Goal: Task Accomplishment & Management: Manage account settings

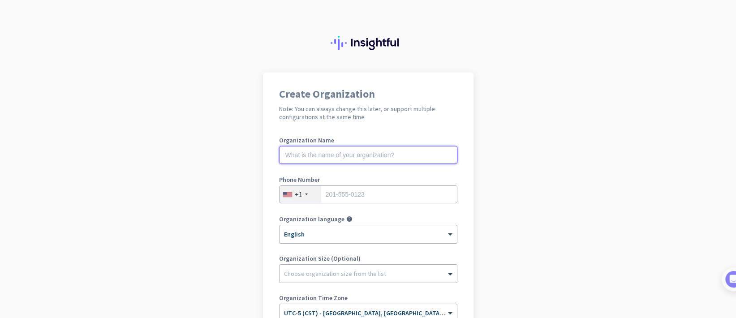
click at [317, 161] on input "text" at bounding box center [368, 155] width 178 height 18
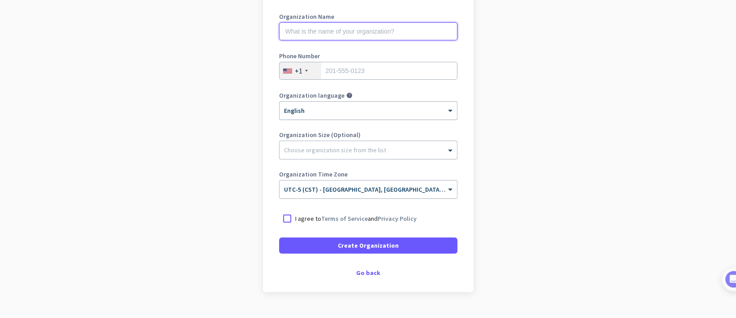
scroll to position [142, 0]
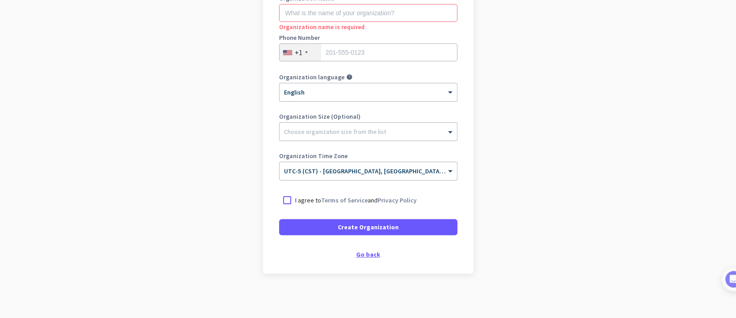
click at [369, 252] on div "Go back" at bounding box center [368, 254] width 178 height 6
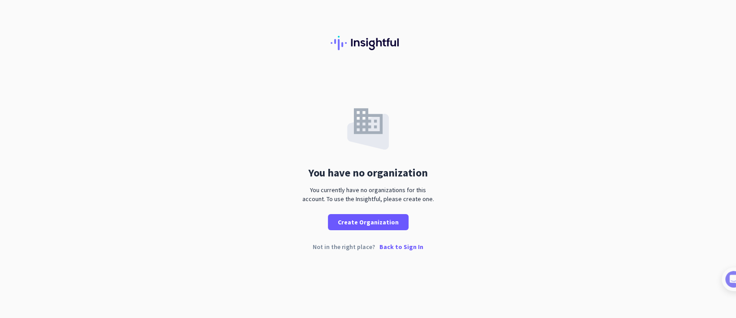
click at [398, 246] on p "Back to Sign In" at bounding box center [401, 247] width 44 height 6
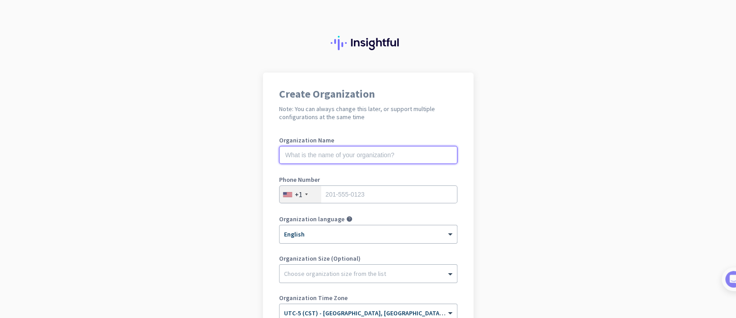
click at [339, 153] on input "text" at bounding box center [368, 155] width 178 height 18
type input "c"
type input "Clean Harbors"
click at [329, 193] on input "tel" at bounding box center [368, 194] width 178 height 18
type input "2052604025"
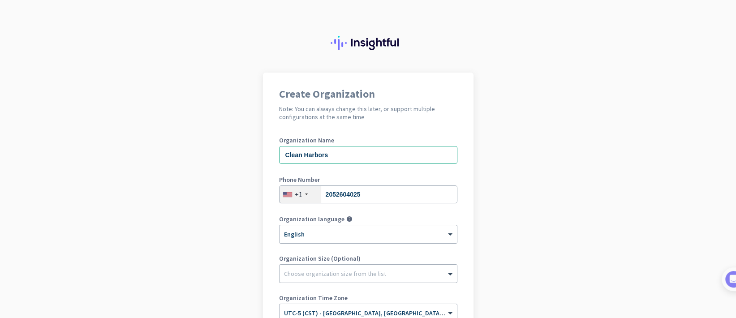
click at [329, 269] on div at bounding box center [367, 271] width 177 height 9
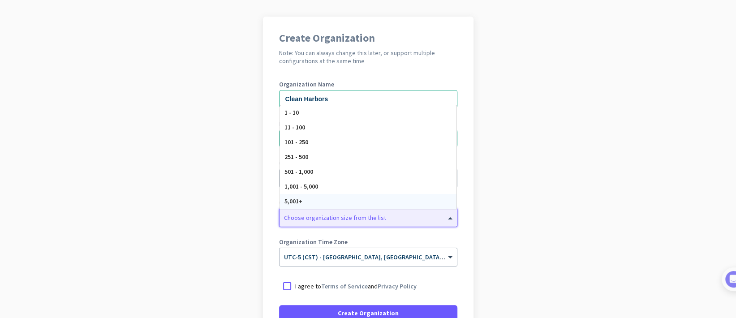
scroll to position [74, 0]
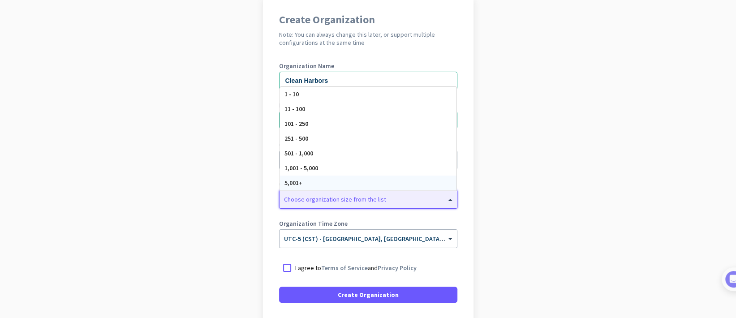
click at [313, 182] on div "5,001+" at bounding box center [368, 183] width 176 height 15
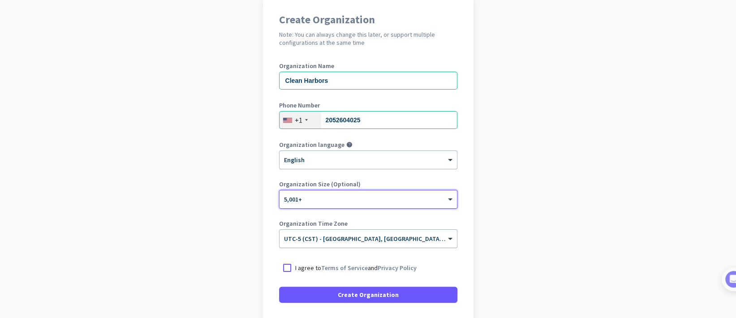
click at [323, 237] on input "text" at bounding box center [359, 235] width 150 height 7
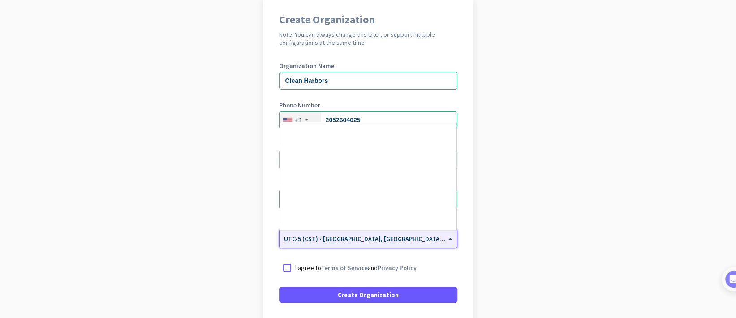
scroll to position [443, 0]
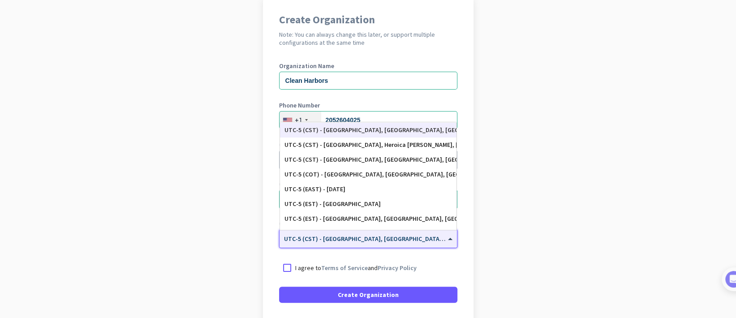
click at [323, 237] on input "text" at bounding box center [359, 235] width 150 height 7
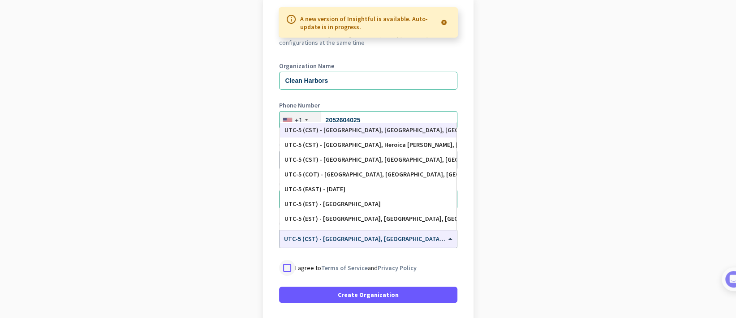
click at [288, 265] on div at bounding box center [287, 268] width 16 height 16
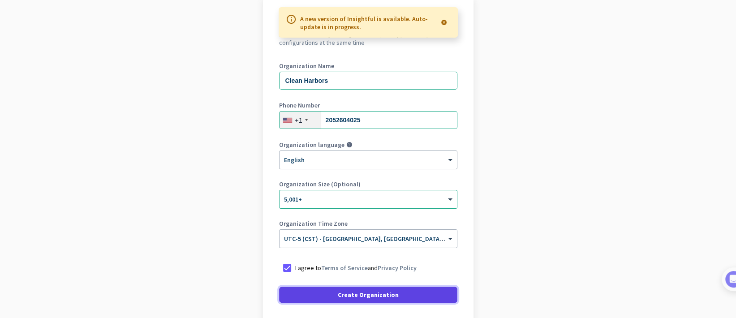
click at [316, 296] on span at bounding box center [368, 294] width 178 height 21
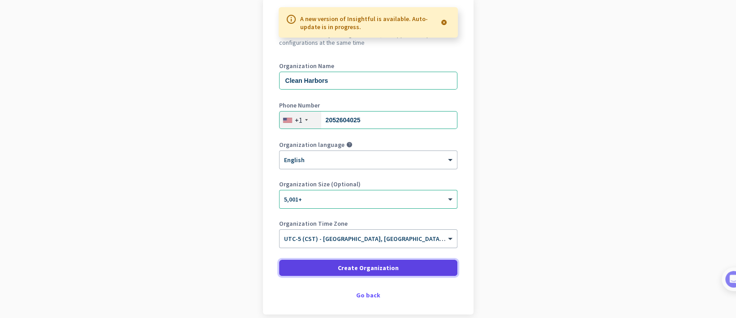
click at [324, 270] on span at bounding box center [368, 267] width 178 height 21
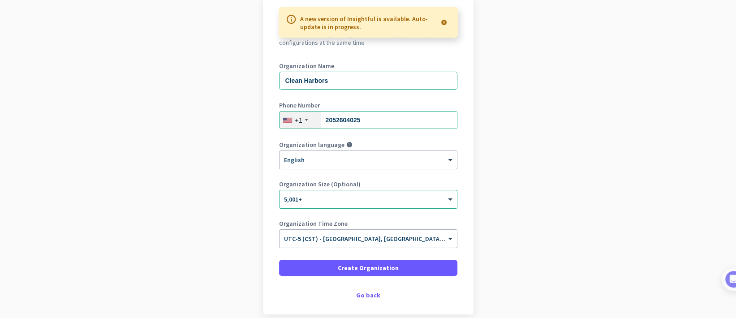
click at [287, 13] on div "A new version of Insightful is available. Auto-update is in progress." at bounding box center [368, 22] width 179 height 30
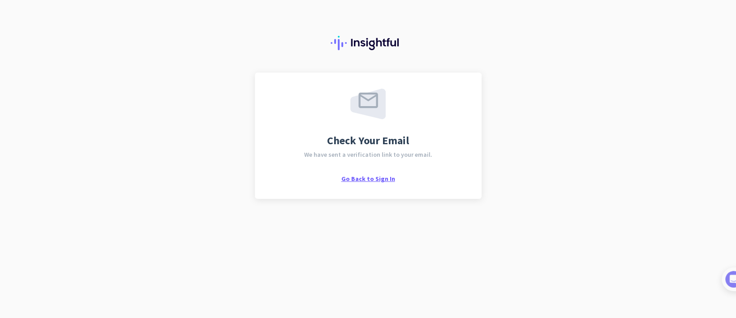
click at [363, 176] on span "Go Back to Sign In" at bounding box center [368, 179] width 54 height 8
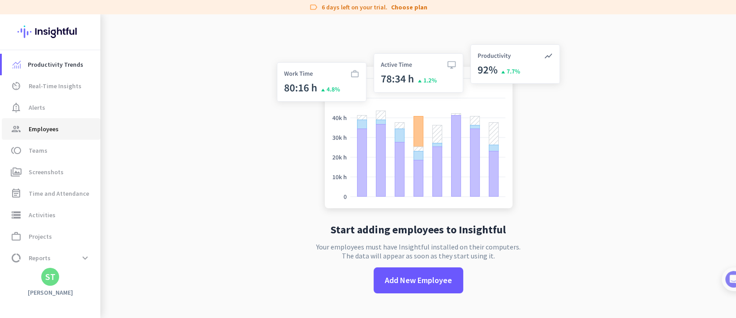
click at [36, 118] on link "group Employees" at bounding box center [51, 128] width 99 height 21
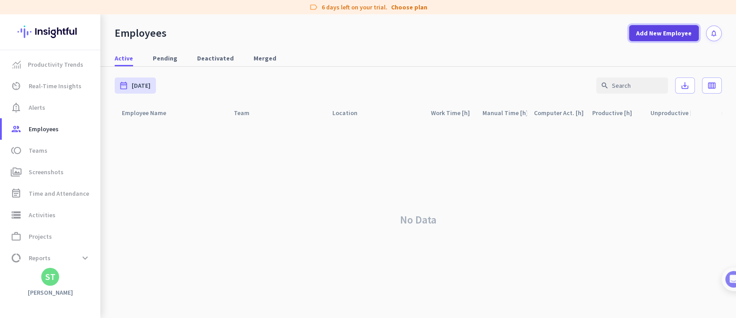
click at [658, 32] on span "Add New Employee" at bounding box center [664, 33] width 56 height 9
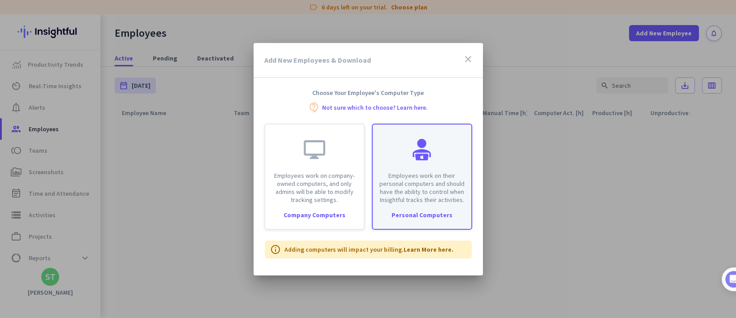
click at [435, 160] on div "Employees work on their personal computers and should have the ability to contr…" at bounding box center [422, 163] width 99 height 79
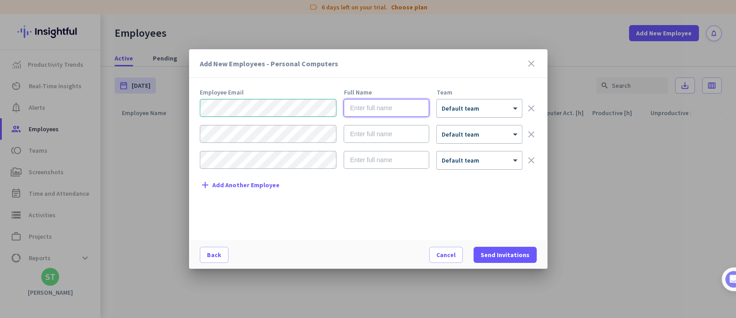
click at [359, 107] on input "text" at bounding box center [386, 108] width 86 height 18
type input "[PERSON_NAME]"
click at [495, 250] on span "Send Invitations" at bounding box center [504, 254] width 49 height 9
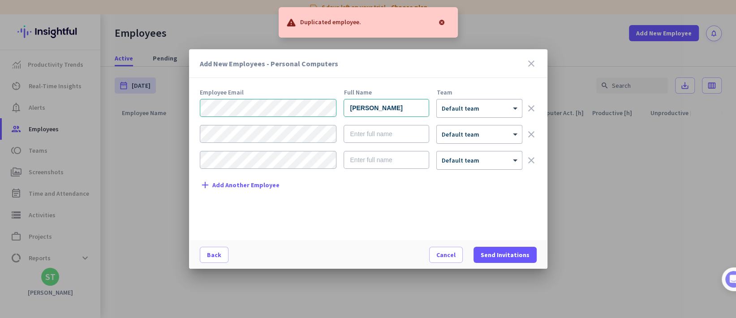
click at [442, 19] on div at bounding box center [442, 22] width 18 height 18
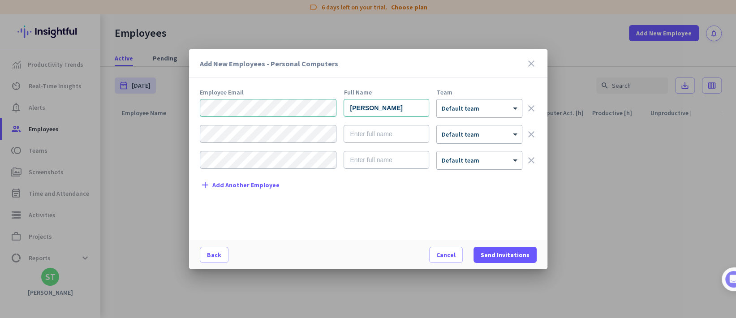
click at [537, 64] on div "Add New Employees - Personal Computers close" at bounding box center [368, 63] width 358 height 29
click at [535, 64] on icon "close" at bounding box center [531, 63] width 11 height 11
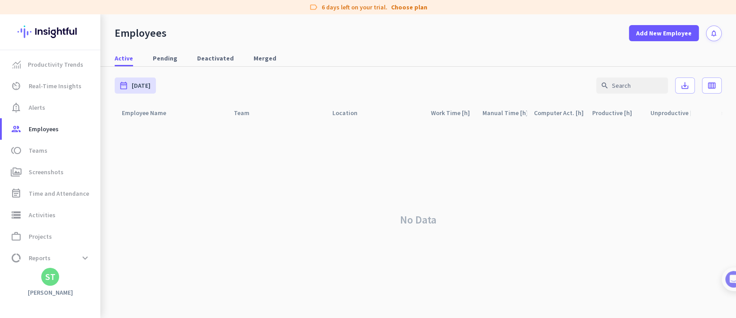
click at [401, 151] on div "No Data" at bounding box center [418, 219] width 607 height 197
click at [153, 60] on span "Pending" at bounding box center [165, 58] width 25 height 9
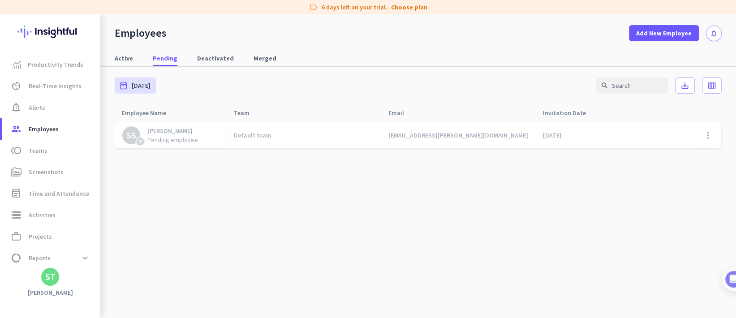
click at [227, 132] on div "Default team" at bounding box center [304, 135] width 154 height 26
click at [707, 130] on span at bounding box center [707, 134] width 21 height 21
click at [677, 151] on span "Resend Invitation" at bounding box center [680, 154] width 50 height 8
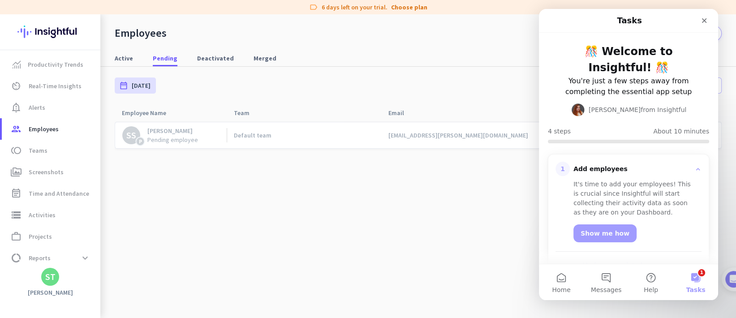
click at [322, 283] on cdk-virtual-scroll-viewport "SS P [PERSON_NAME] Pending employee Default team [EMAIL_ADDRESS][PERSON_NAME][D…" at bounding box center [418, 219] width 607 height 197
click at [709, 18] on div "Close" at bounding box center [704, 21] width 16 height 16
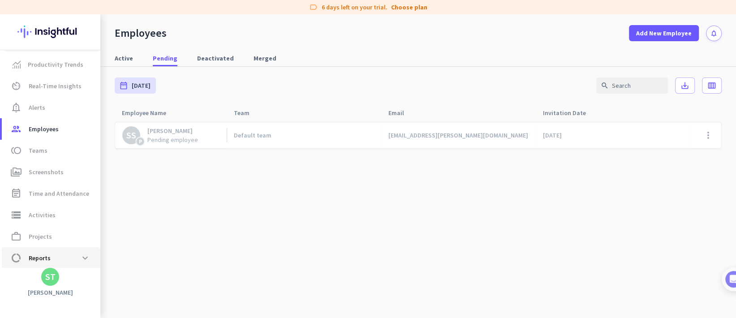
scroll to position [26, 0]
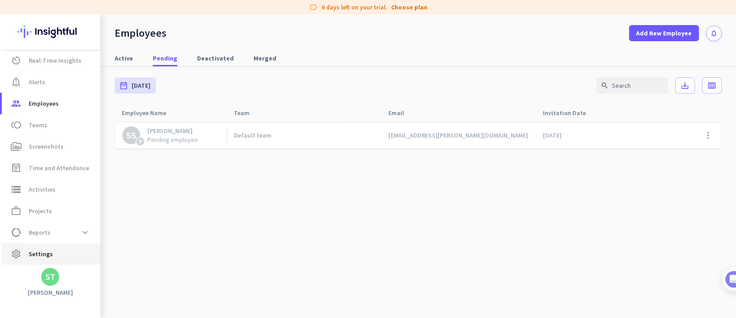
click at [42, 255] on span "Settings" at bounding box center [41, 254] width 24 height 11
click at [31, 254] on span "Settings" at bounding box center [41, 254] width 24 height 11
click at [21, 251] on span "settings Settings" at bounding box center [51, 254] width 84 height 11
click at [200, 143] on link "SS P [PERSON_NAME] Pending employee" at bounding box center [174, 135] width 104 height 18
